Goal: Task Accomplishment & Management: Use online tool/utility

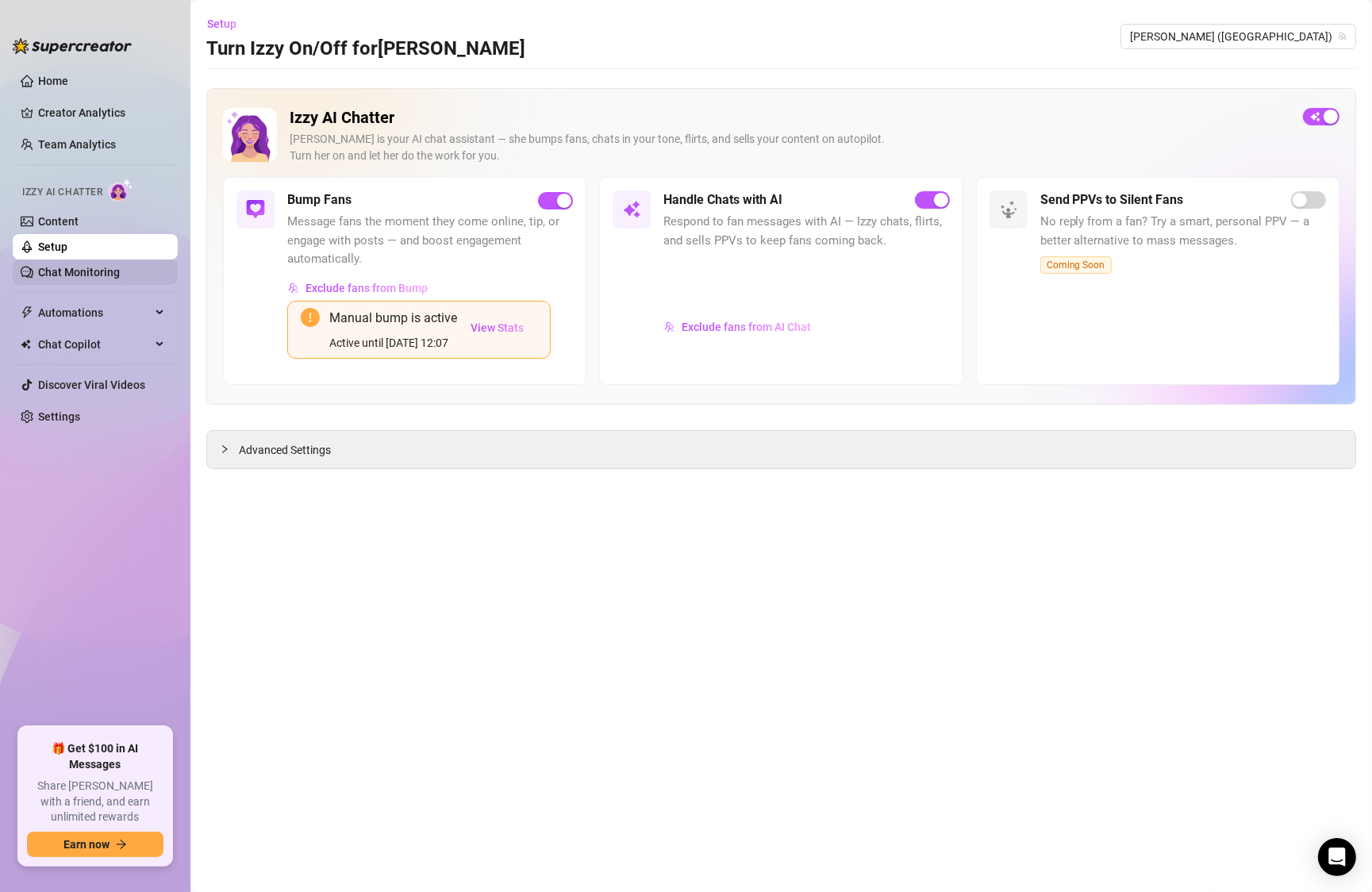
click at [43, 279] on link "Chat Monitoring" at bounding box center [78, 272] width 81 height 13
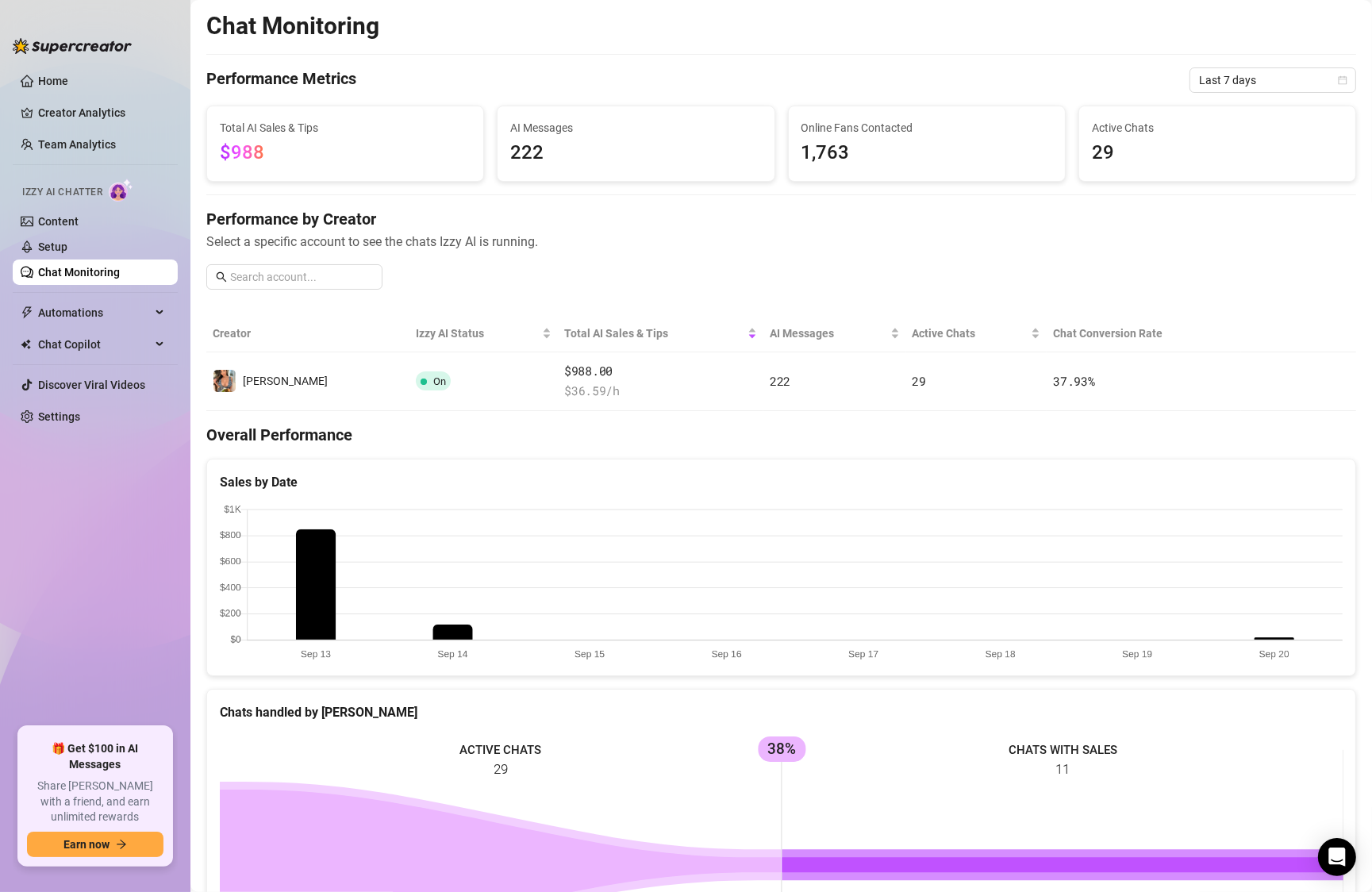
scroll to position [460, 0]
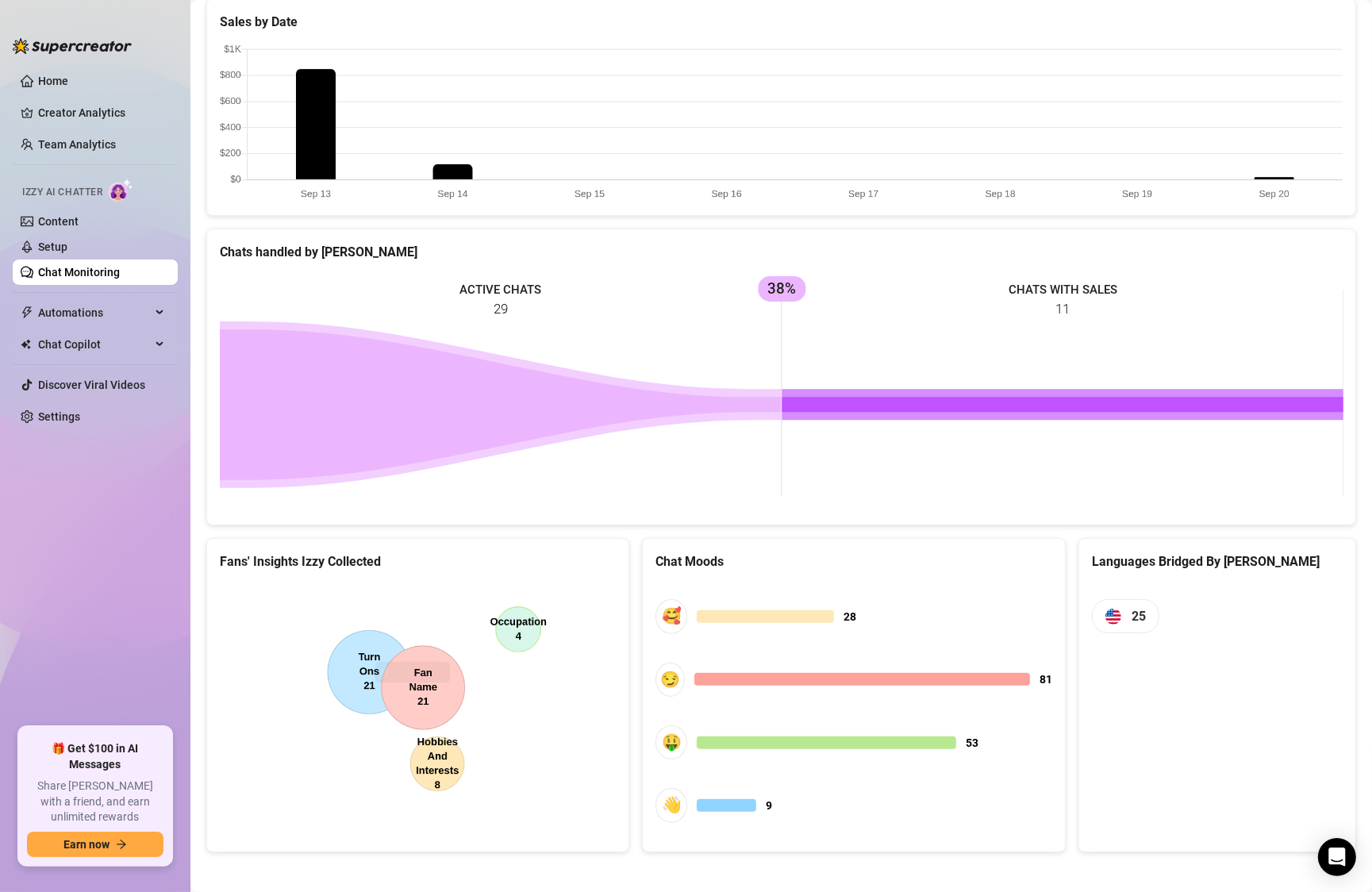
click at [466, 338] on rect at bounding box center [782, 393] width 1124 height 238
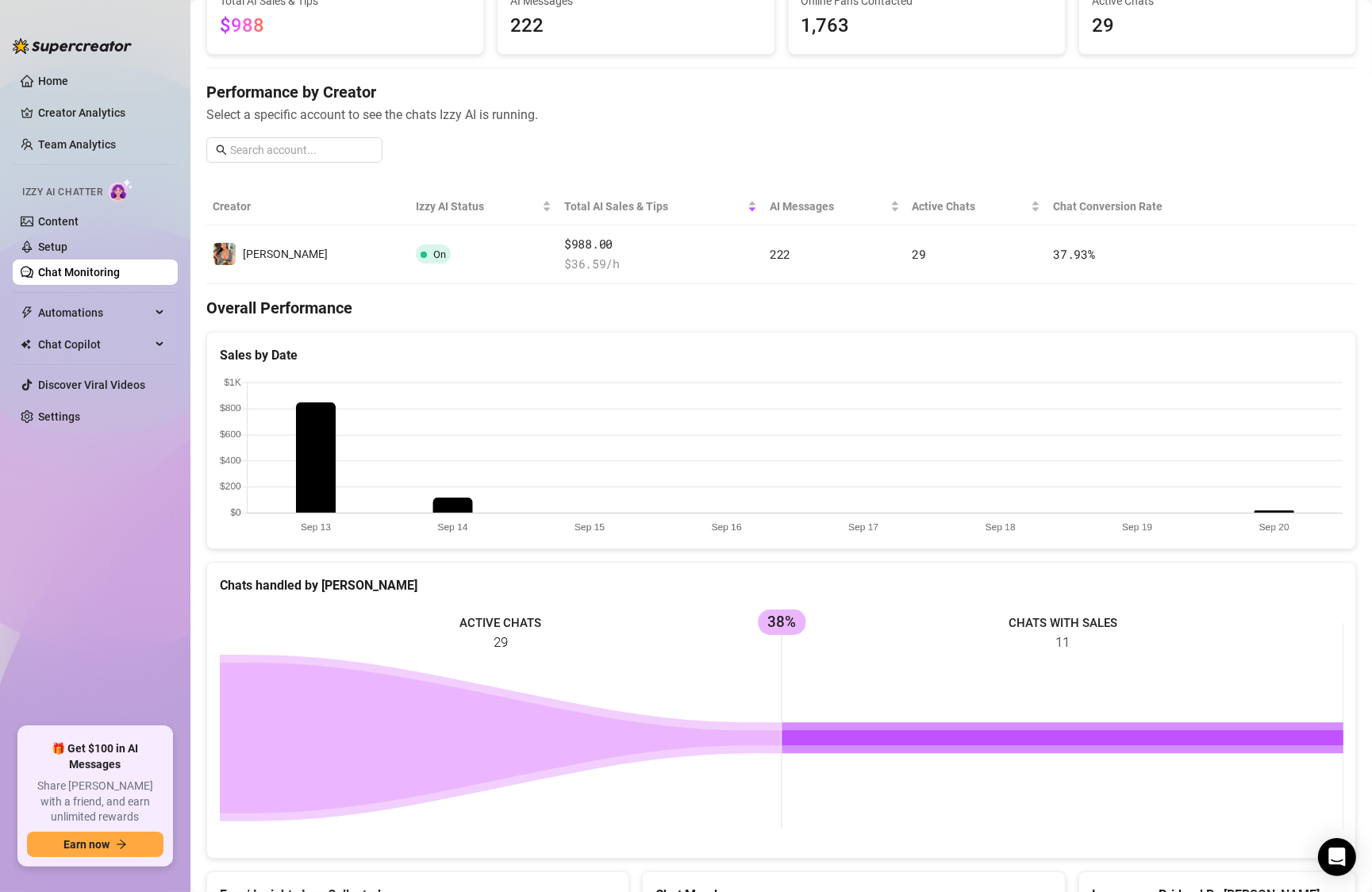
scroll to position [0, 0]
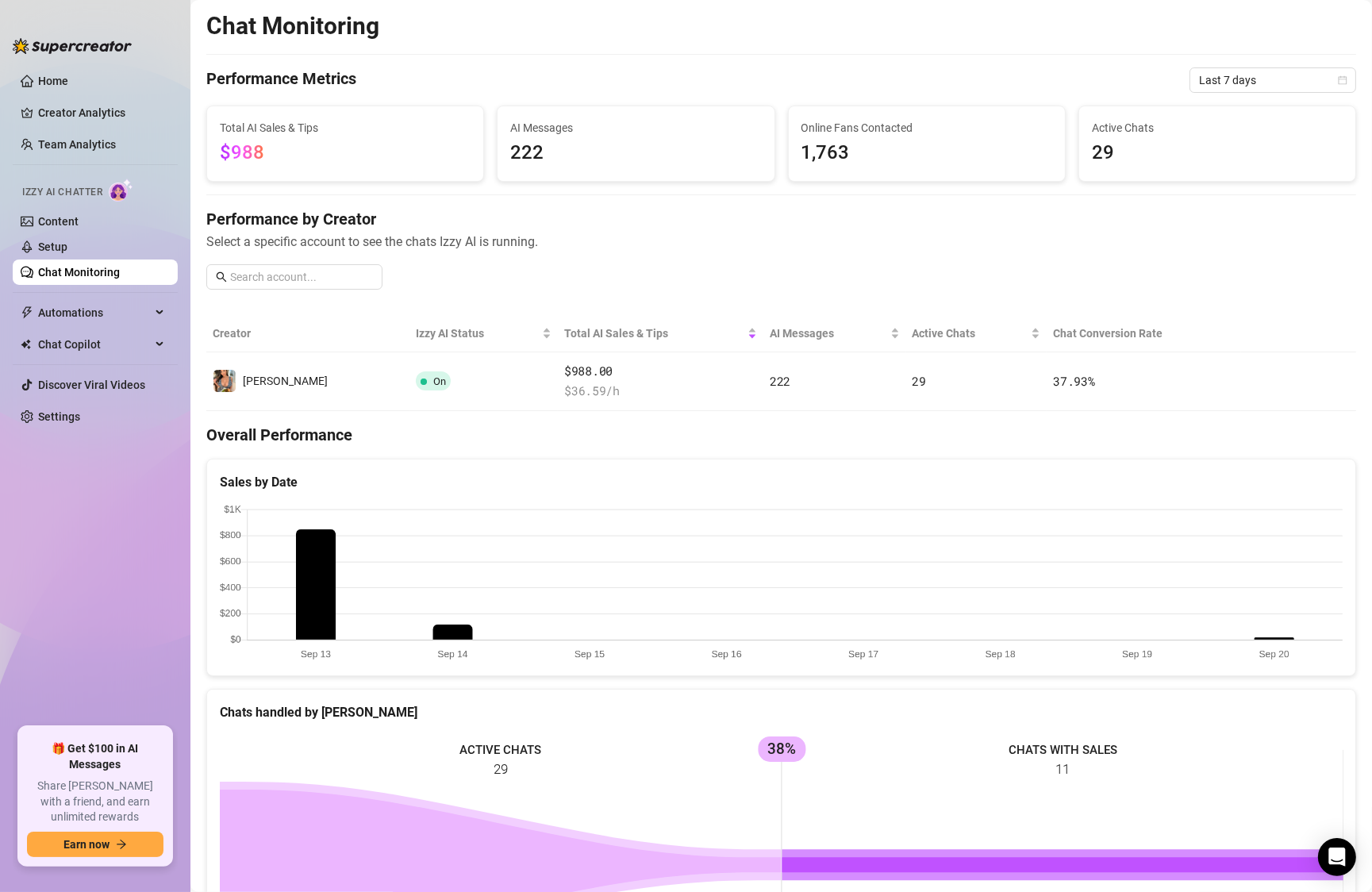
click at [334, 141] on span "$988" at bounding box center [345, 153] width 251 height 30
click at [58, 248] on link "Setup" at bounding box center [53, 246] width 30 height 13
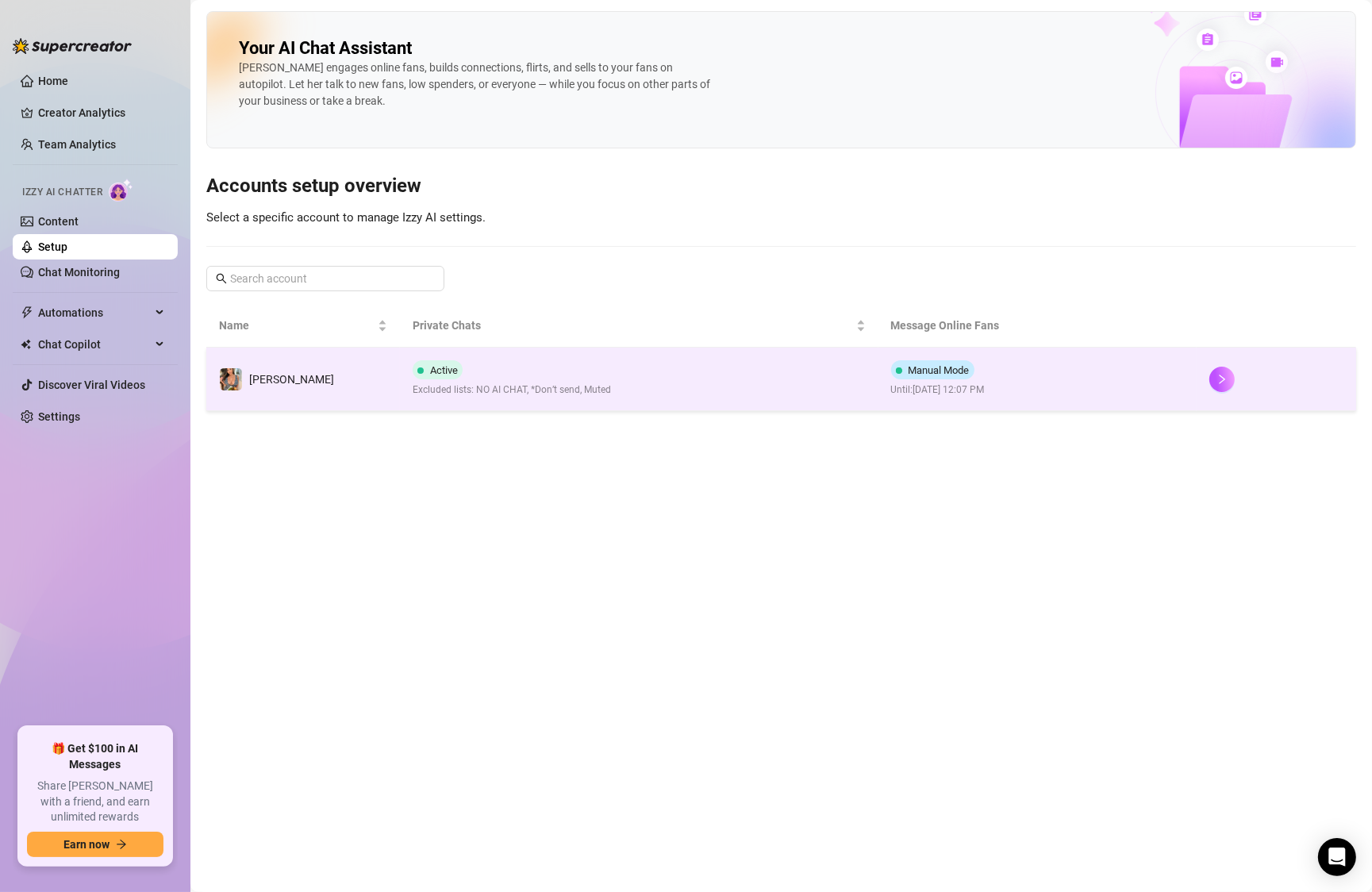
click at [634, 370] on td "Active Excluded lists: NO AI CHAT, *Don’t send, Muted" at bounding box center [639, 379] width 478 height 64
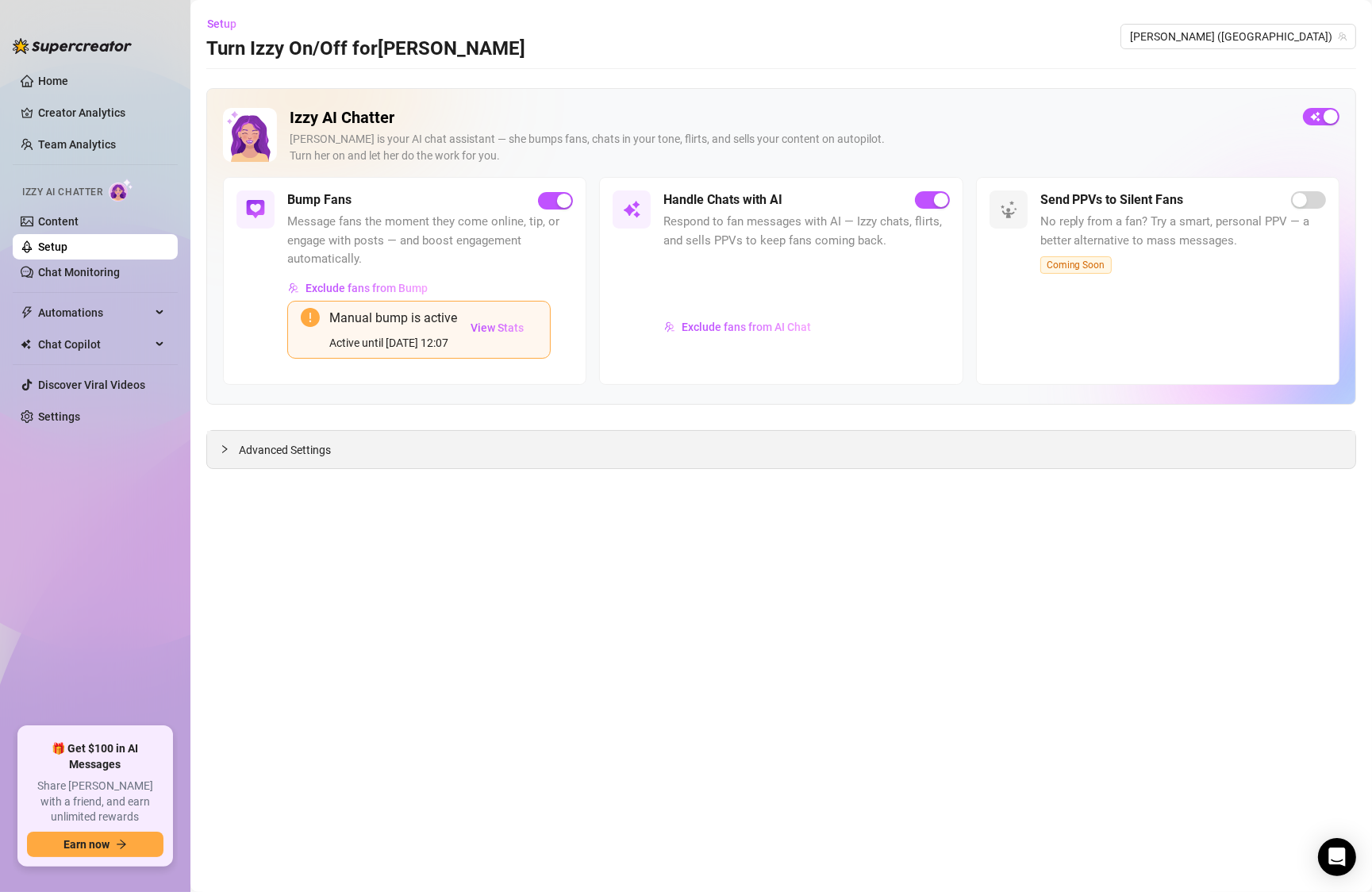
click at [222, 450] on icon "collapsed" at bounding box center [225, 449] width 10 height 10
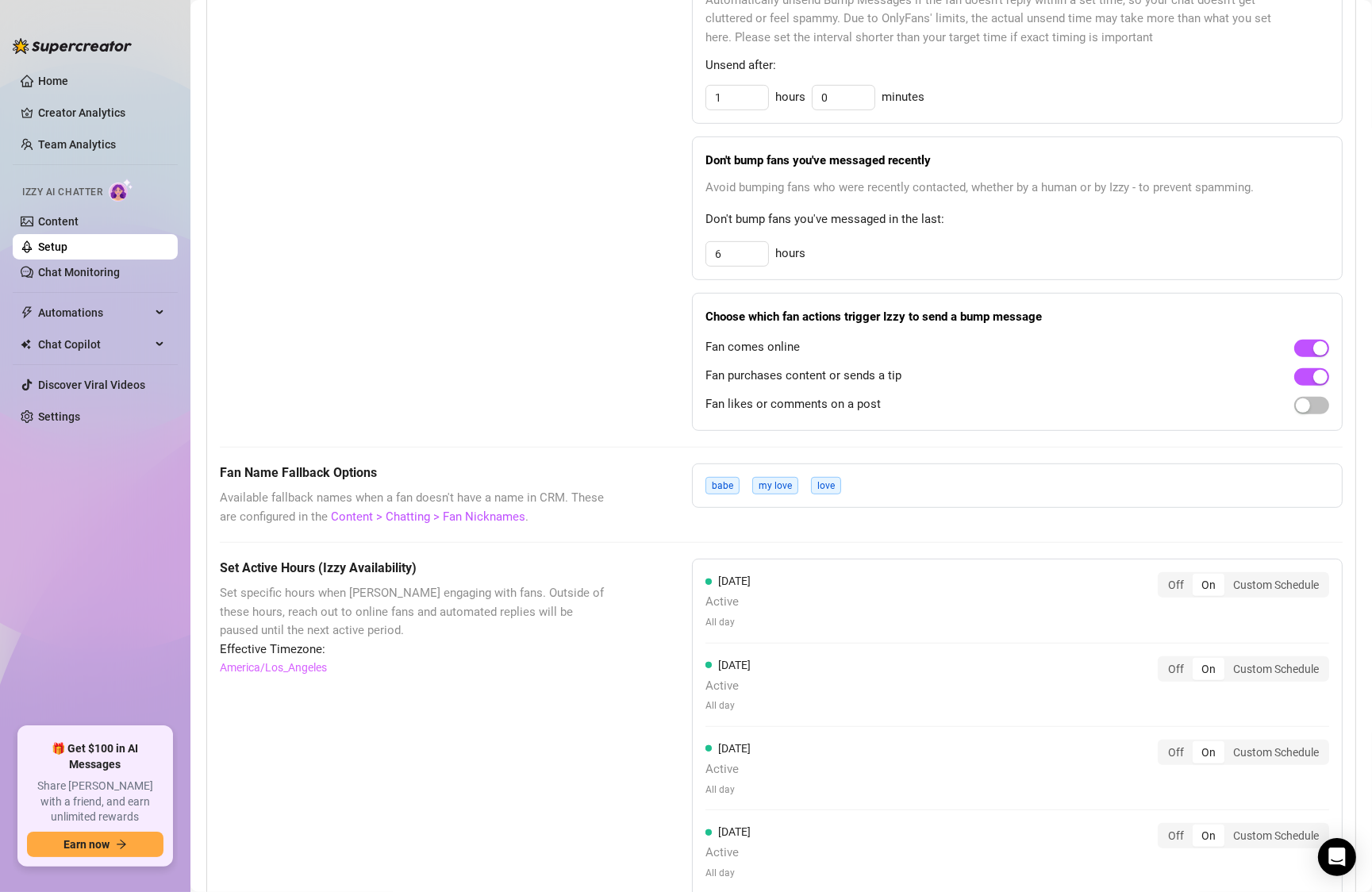
scroll to position [1310, 0]
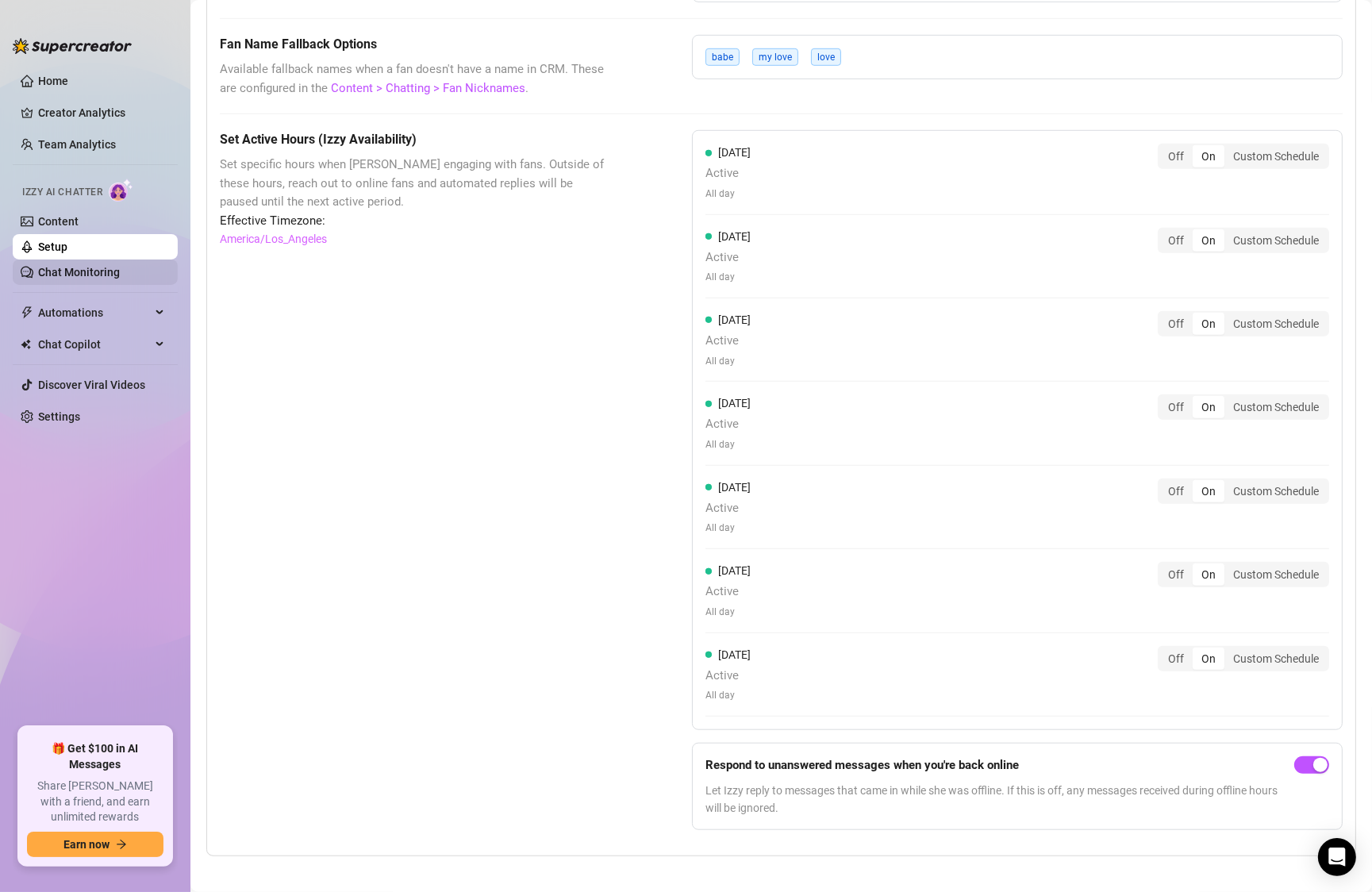
click at [55, 268] on link "Chat Monitoring" at bounding box center [78, 272] width 81 height 13
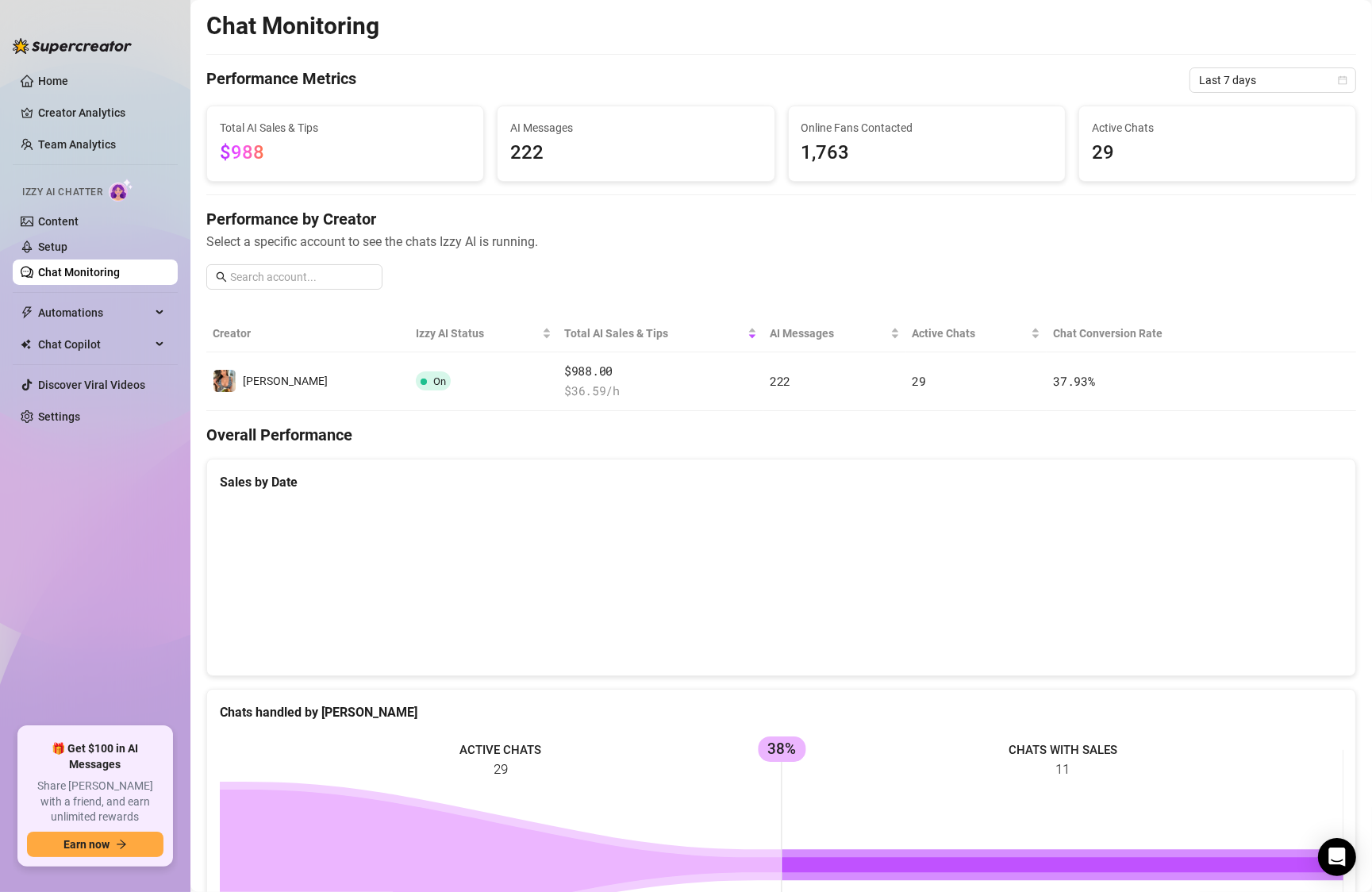
click at [312, 616] on canvas at bounding box center [782, 583] width 1123 height 159
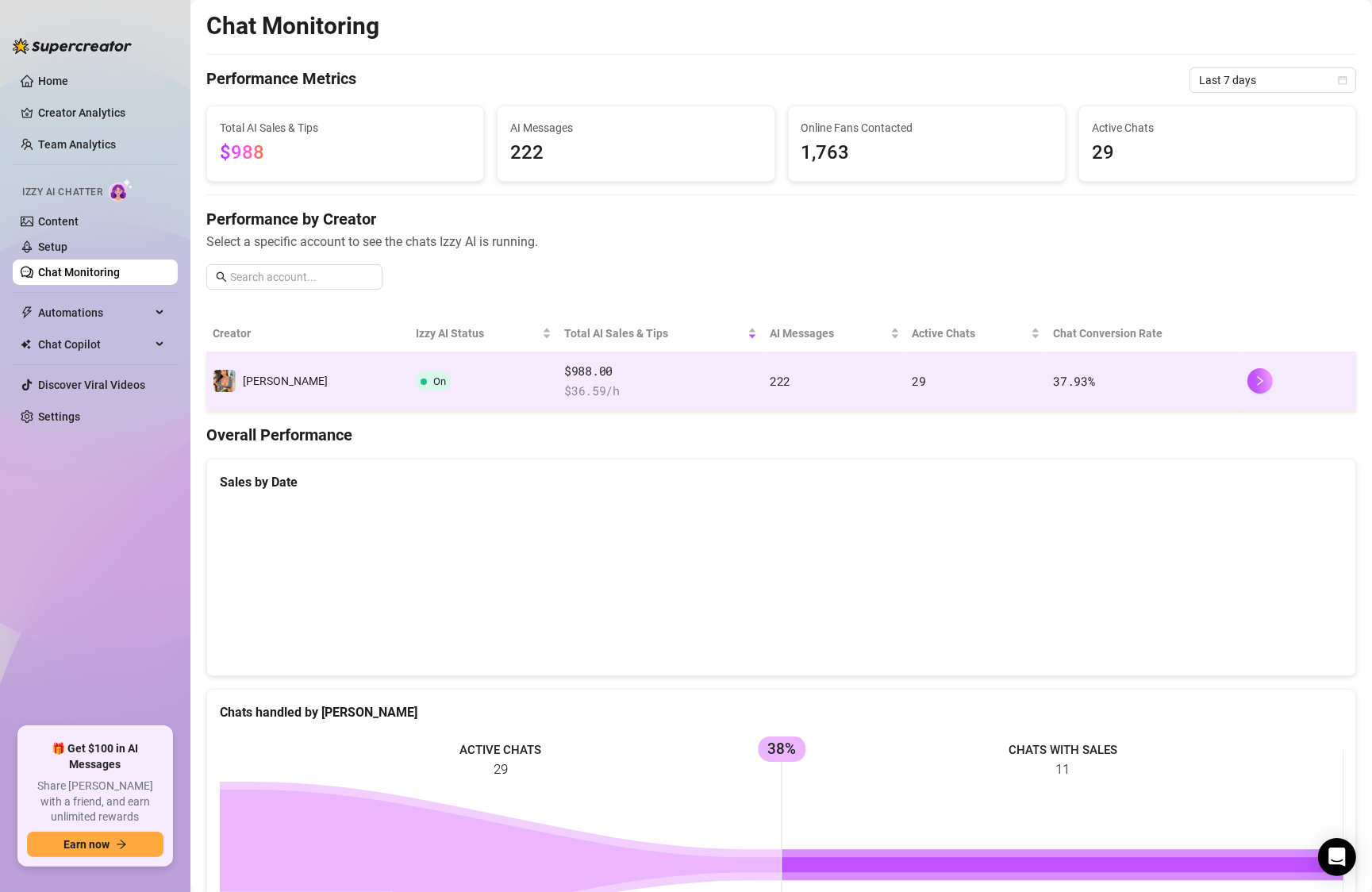
click at [244, 379] on span "[PERSON_NAME]" at bounding box center [286, 381] width 85 height 13
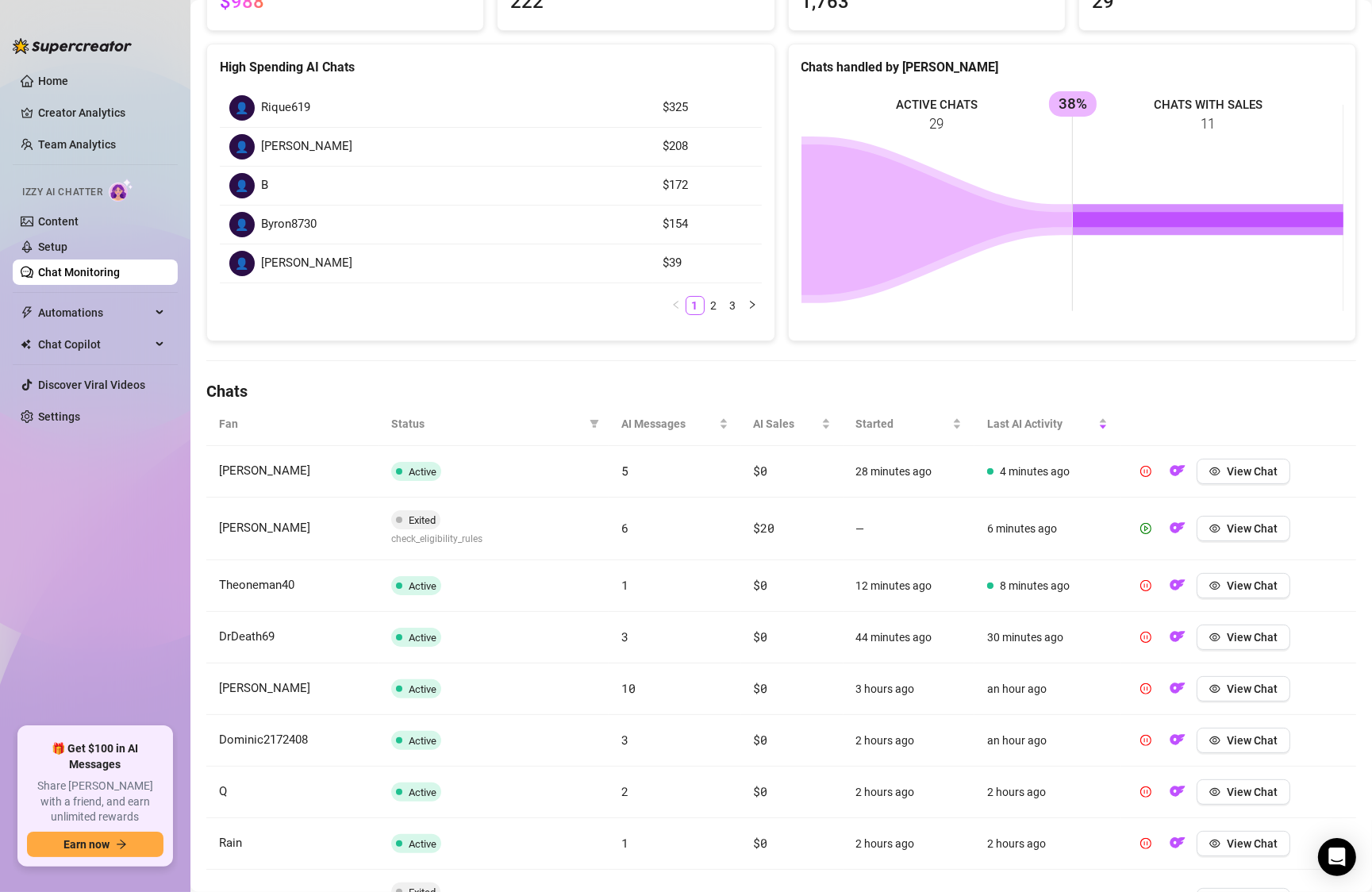
scroll to position [372, 0]
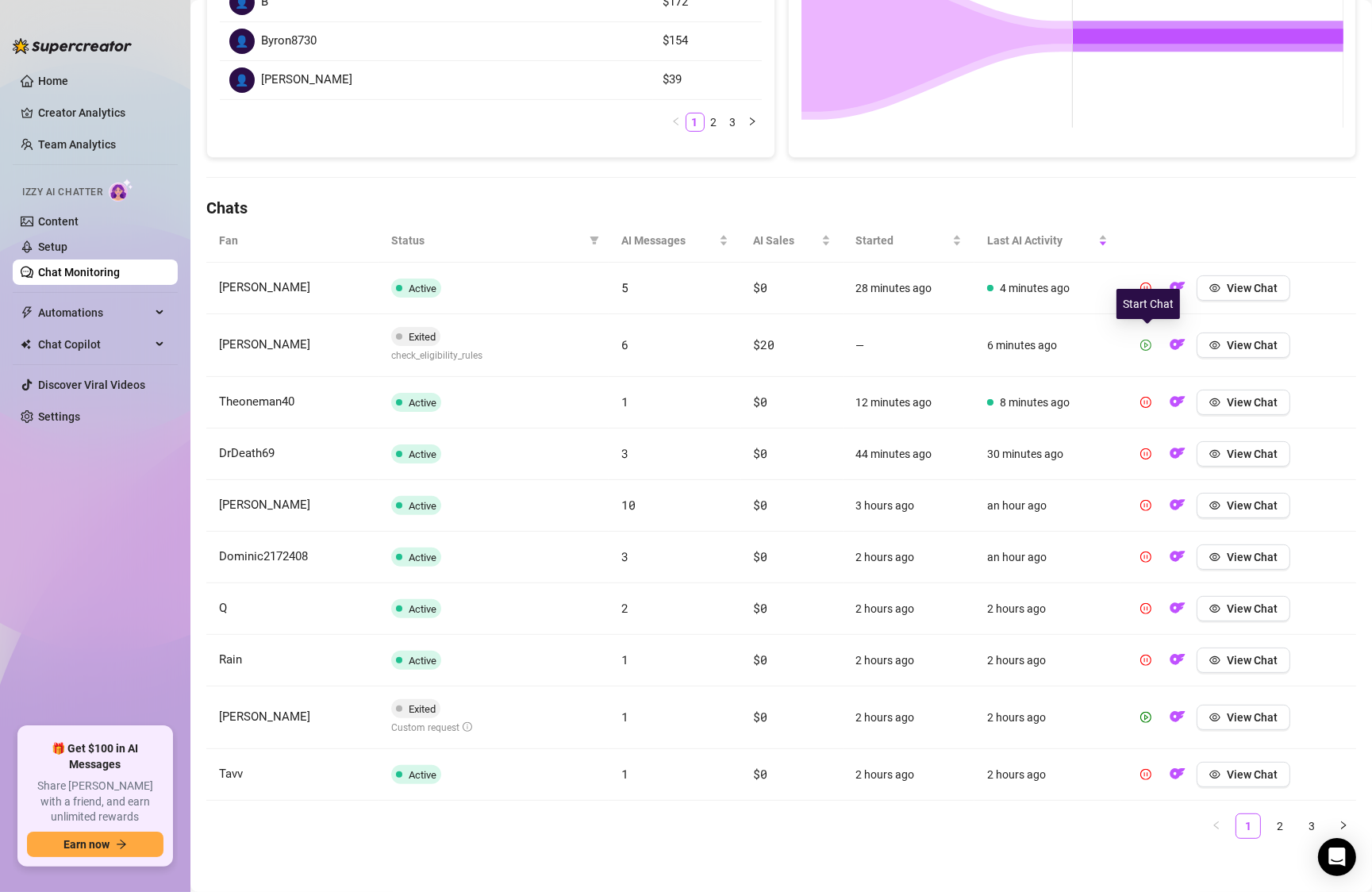
click at [1147, 345] on icon "play-circle" at bounding box center [1146, 344] width 11 height 11
